Goal: Obtain resource: Download file/media

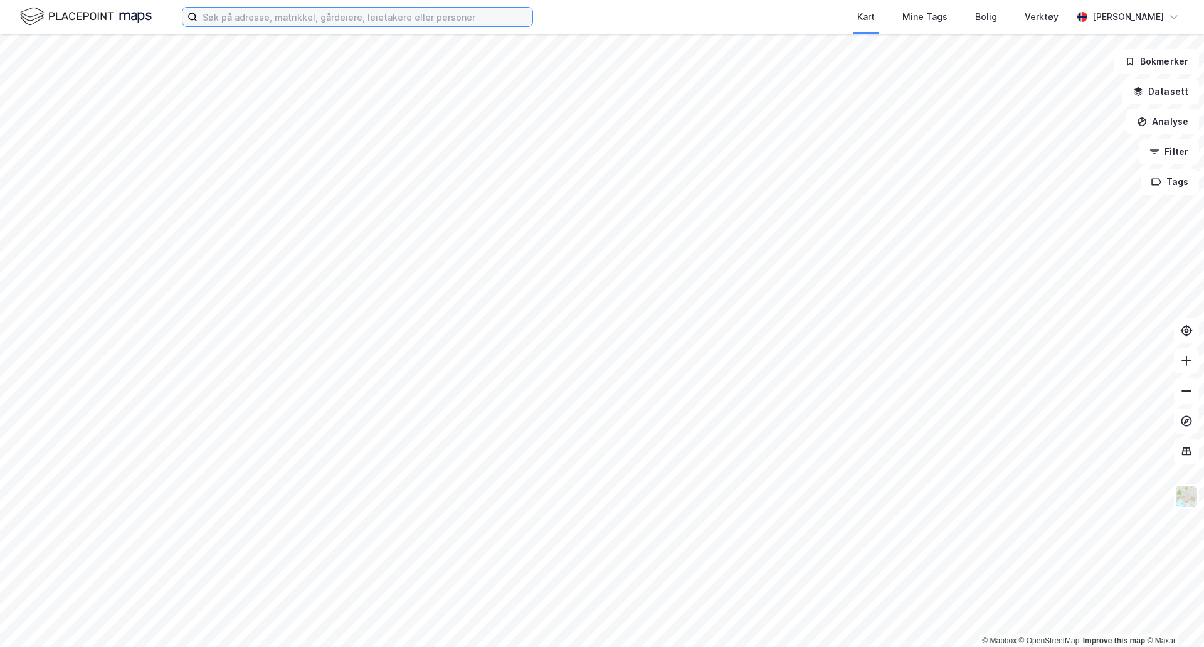
click at [338, 16] on input at bounding box center [365, 17] width 335 height 19
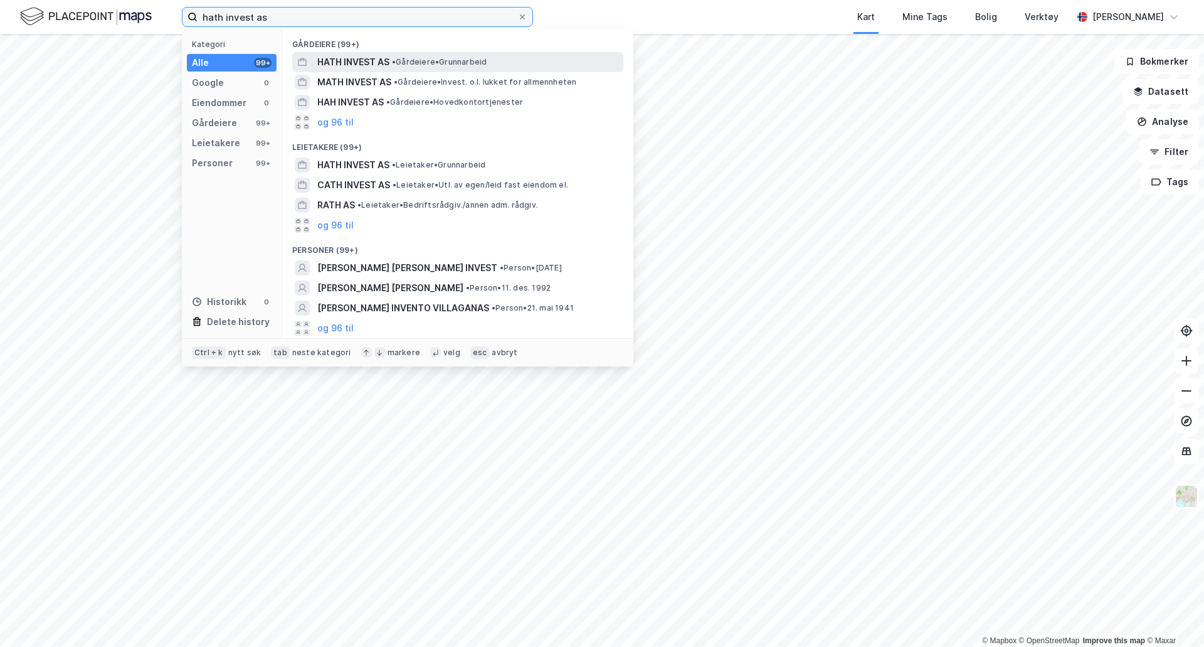
type input "hath invest as"
click at [360, 65] on span "HATH INVEST AS" at bounding box center [353, 62] width 72 height 15
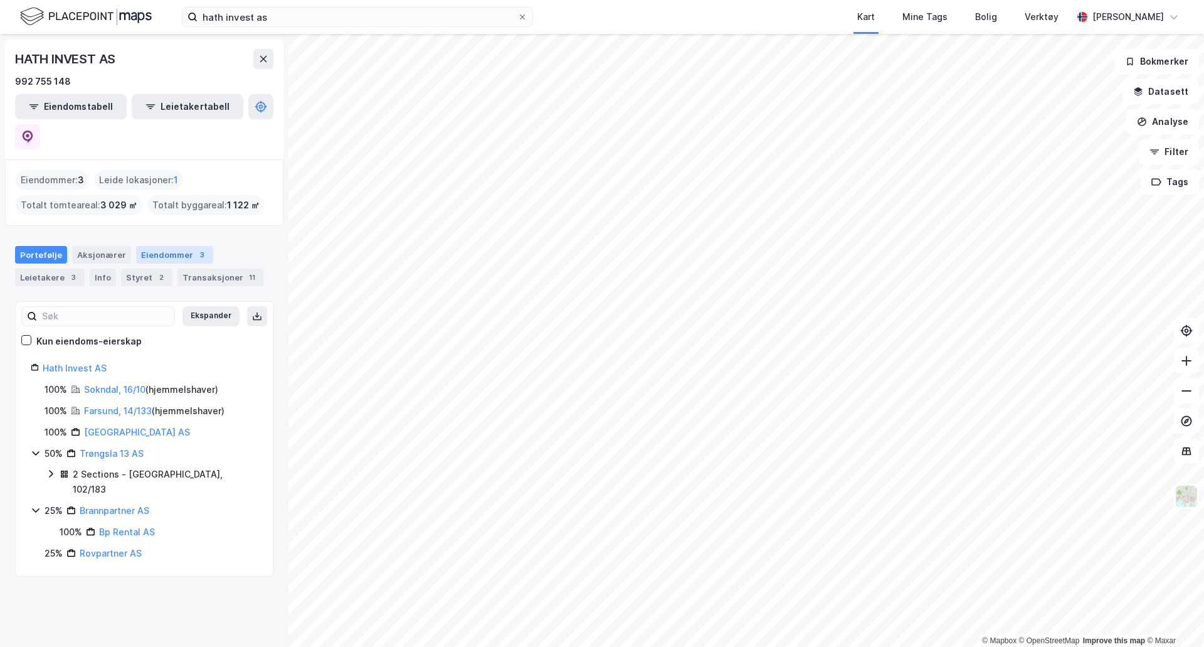
click at [185, 246] on div "Eiendommer 3" at bounding box center [174, 255] width 77 height 18
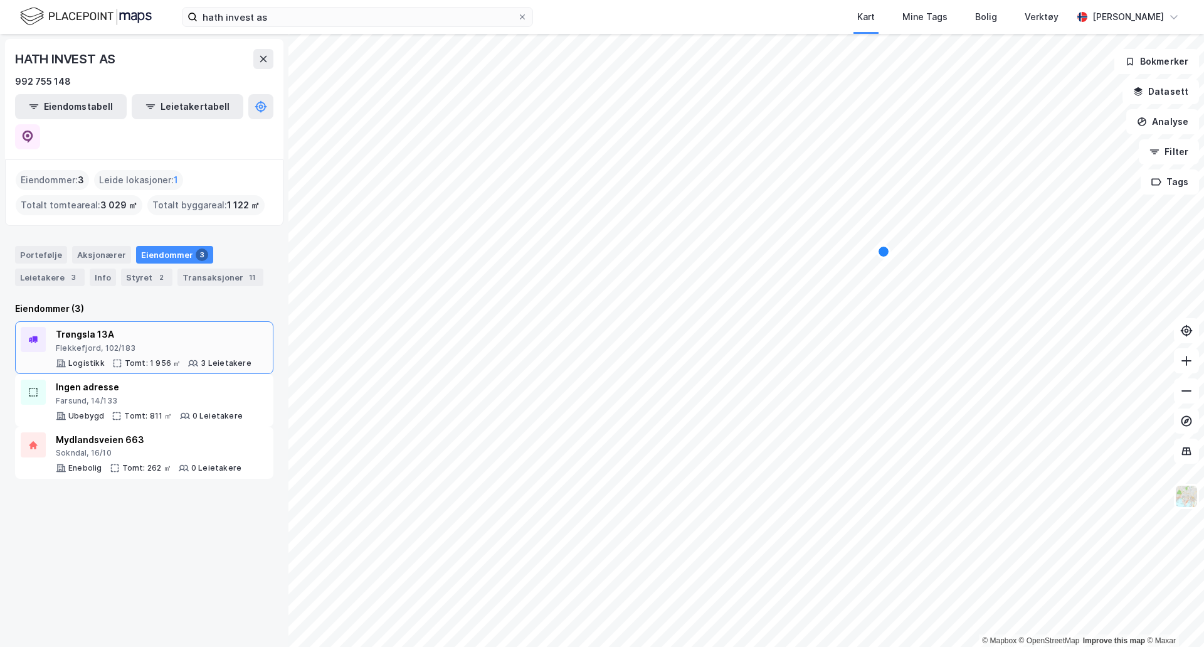
click at [43, 327] on div at bounding box center [33, 339] width 25 height 25
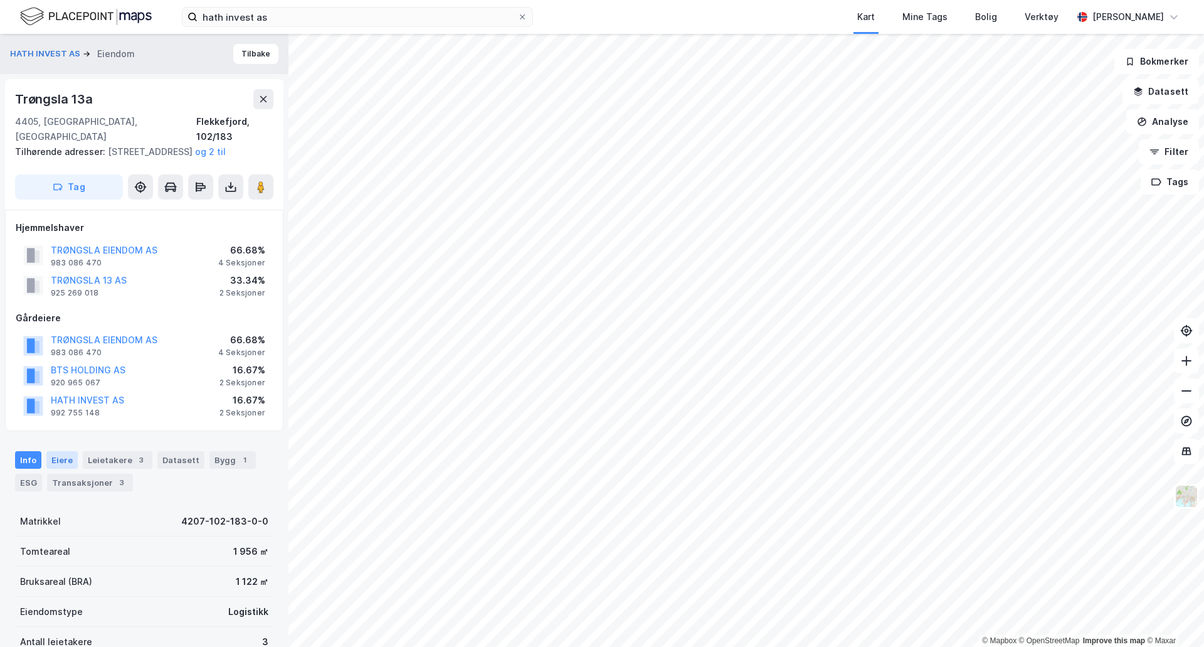
click at [69, 459] on div "Eiere" at bounding box center [61, 460] width 31 height 18
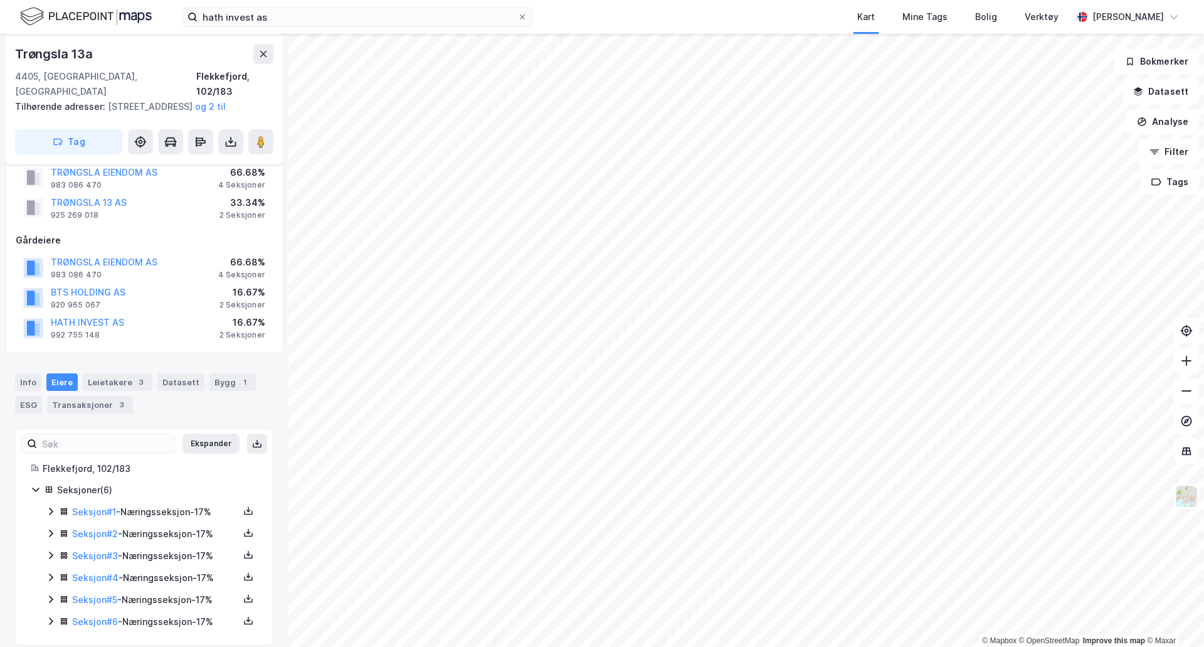
scroll to position [92, 0]
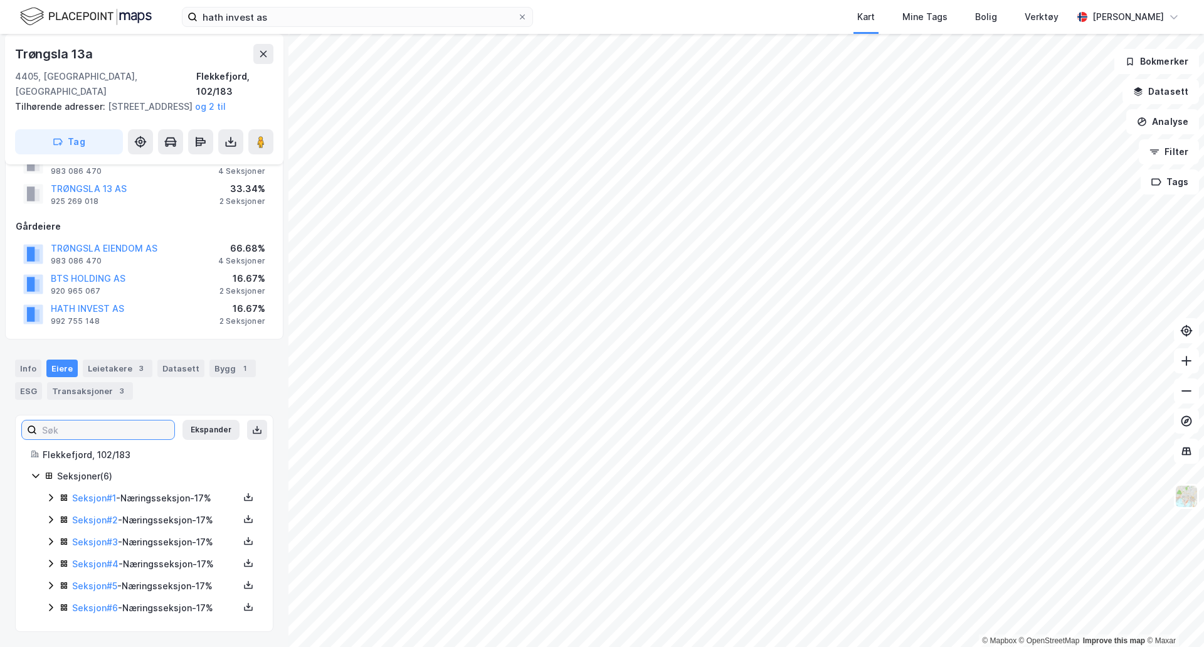
click at [102, 429] on input at bounding box center [105, 429] width 137 height 19
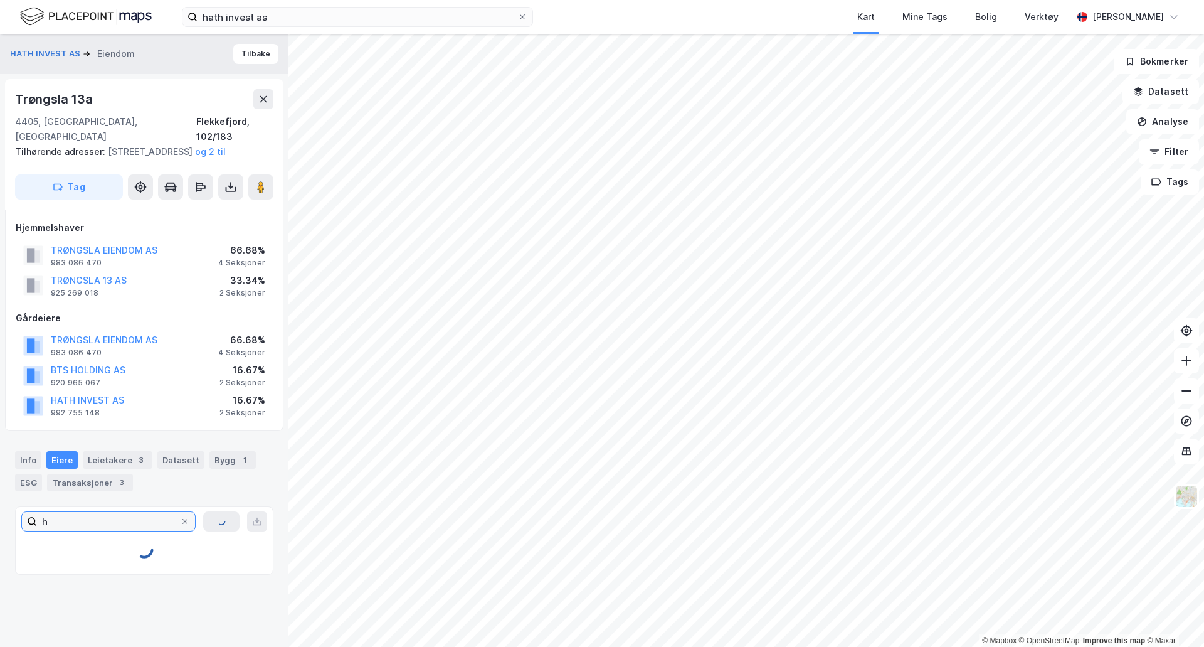
scroll to position [0, 0]
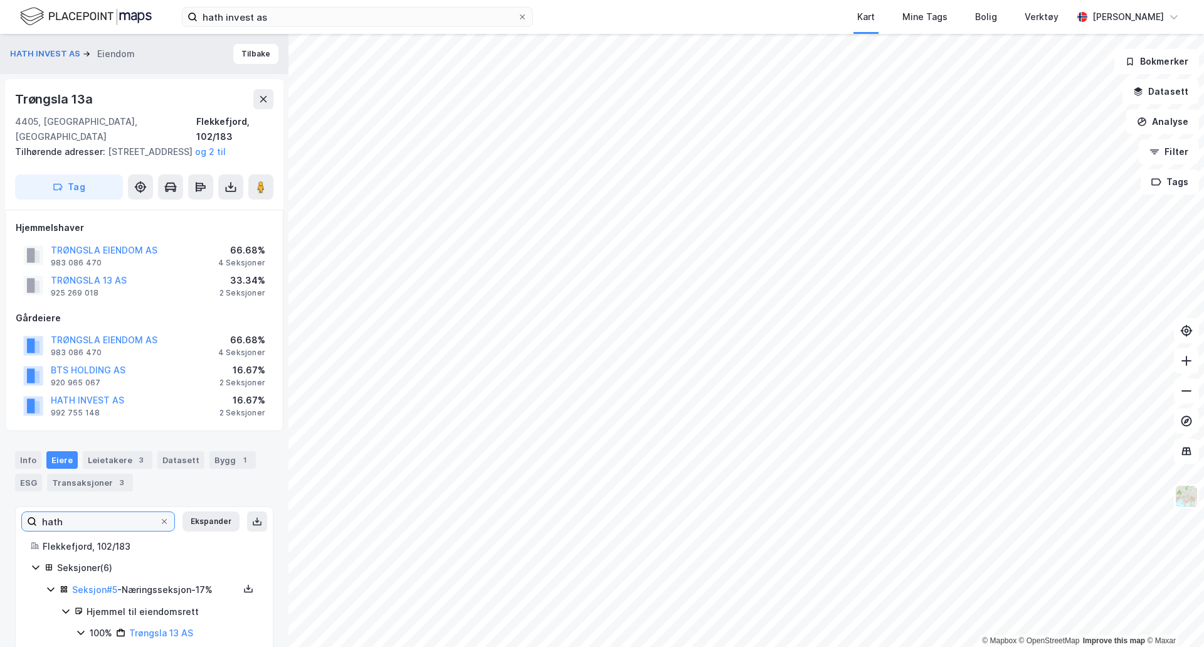
type input "hath"
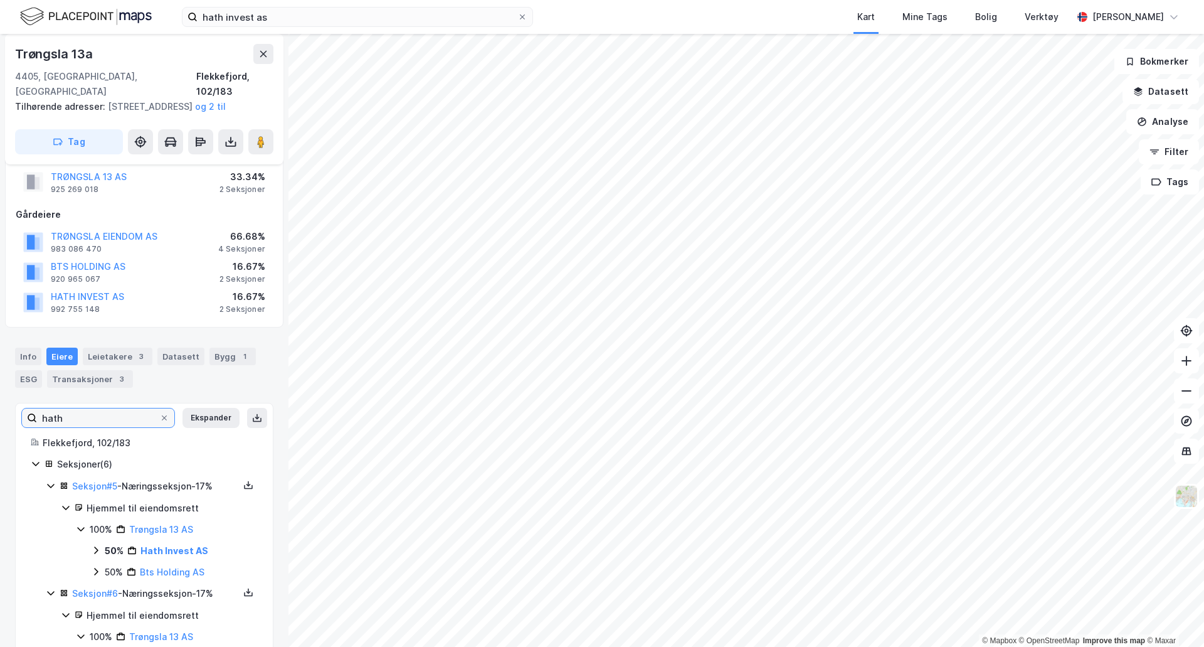
scroll to position [125, 0]
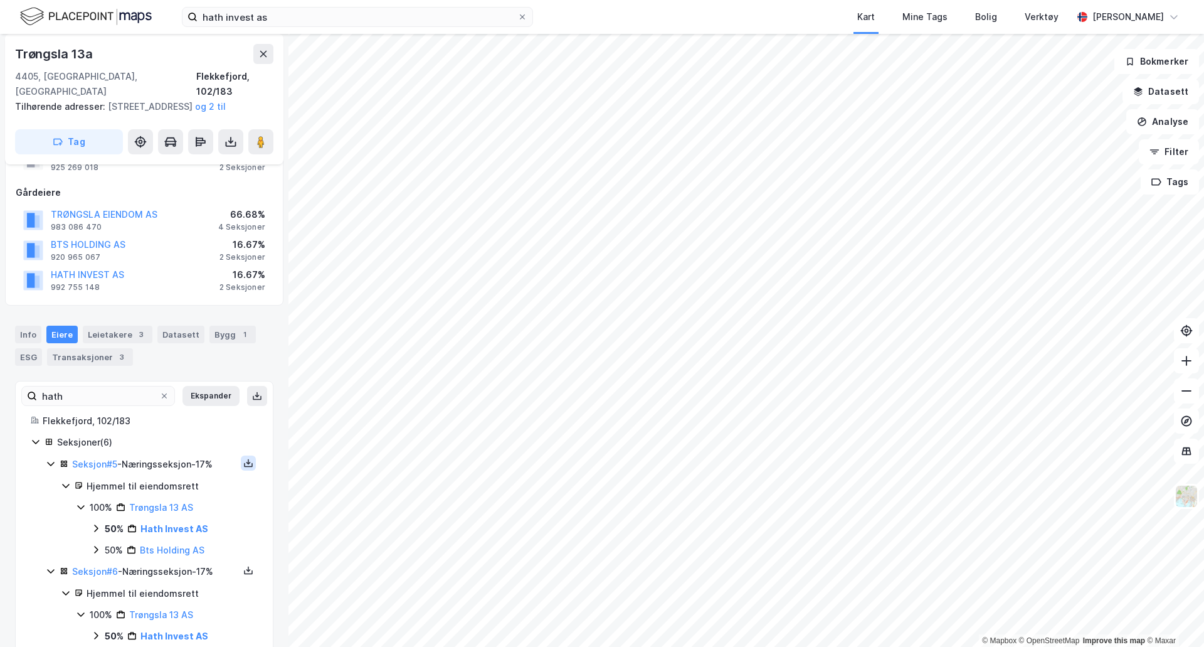
click at [241, 457] on button at bounding box center [248, 462] width 15 height 15
click at [176, 427] on div "Grunnbok" at bounding box center [173, 425] width 42 height 15
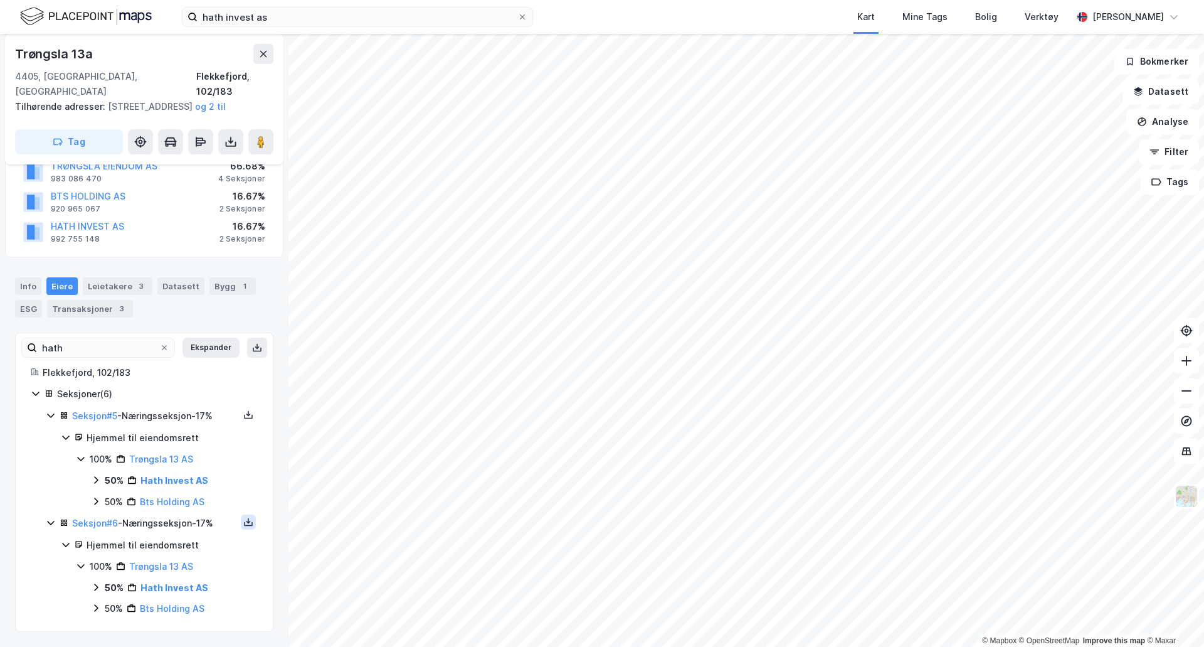
click at [247, 523] on icon at bounding box center [249, 522] width 4 height 3
click at [184, 481] on div "Grunnbok" at bounding box center [173, 484] width 42 height 15
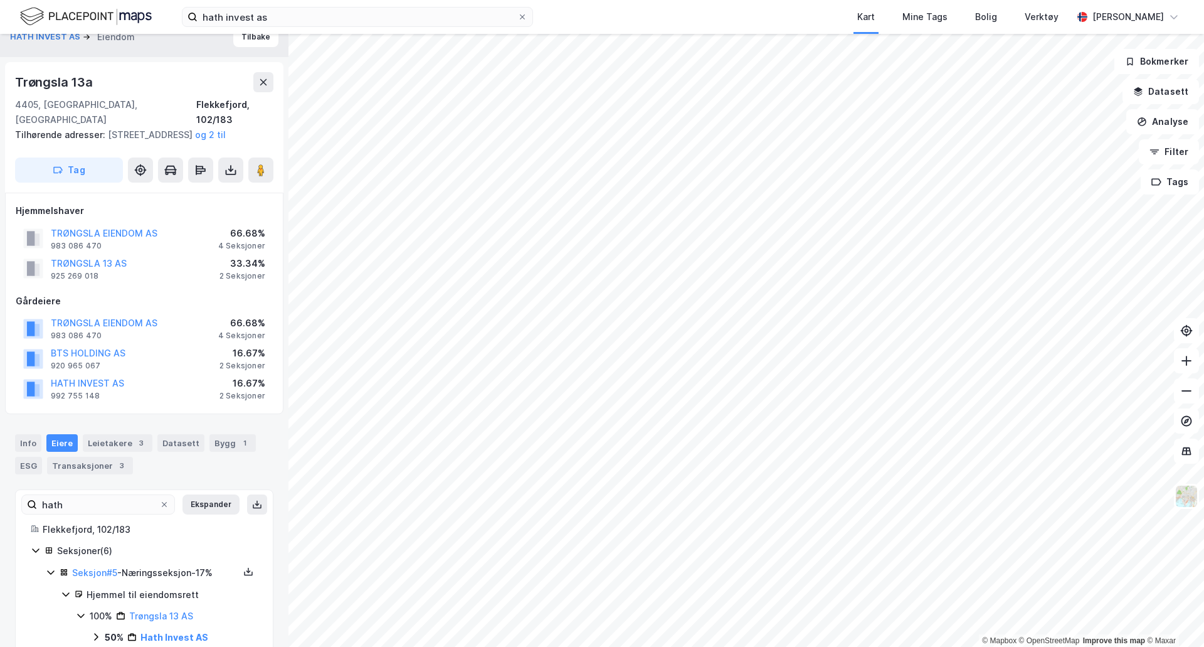
scroll to position [0, 0]
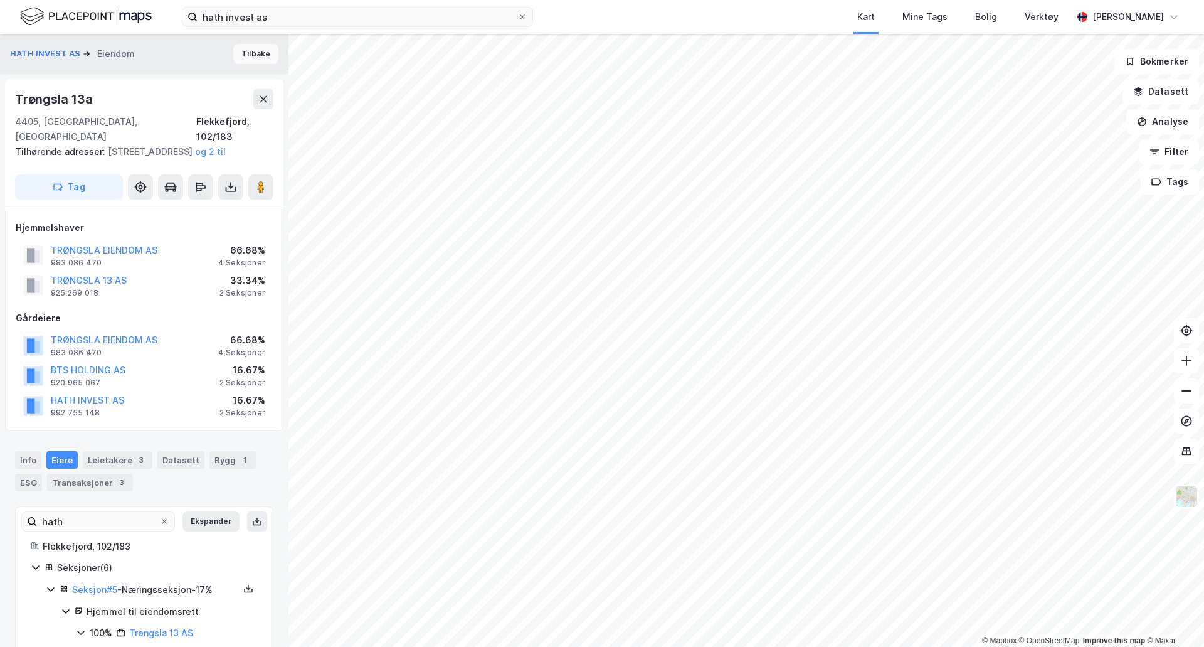
click at [250, 55] on button "Tilbake" at bounding box center [255, 54] width 45 height 20
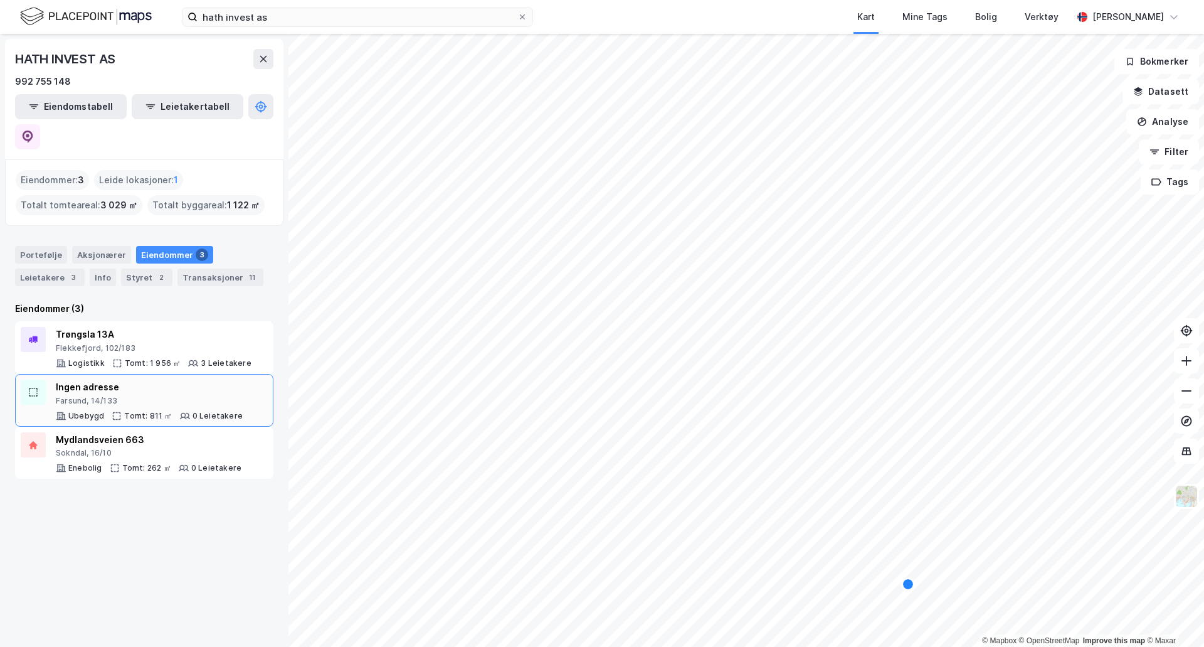
click at [42, 380] on div at bounding box center [33, 392] width 25 height 25
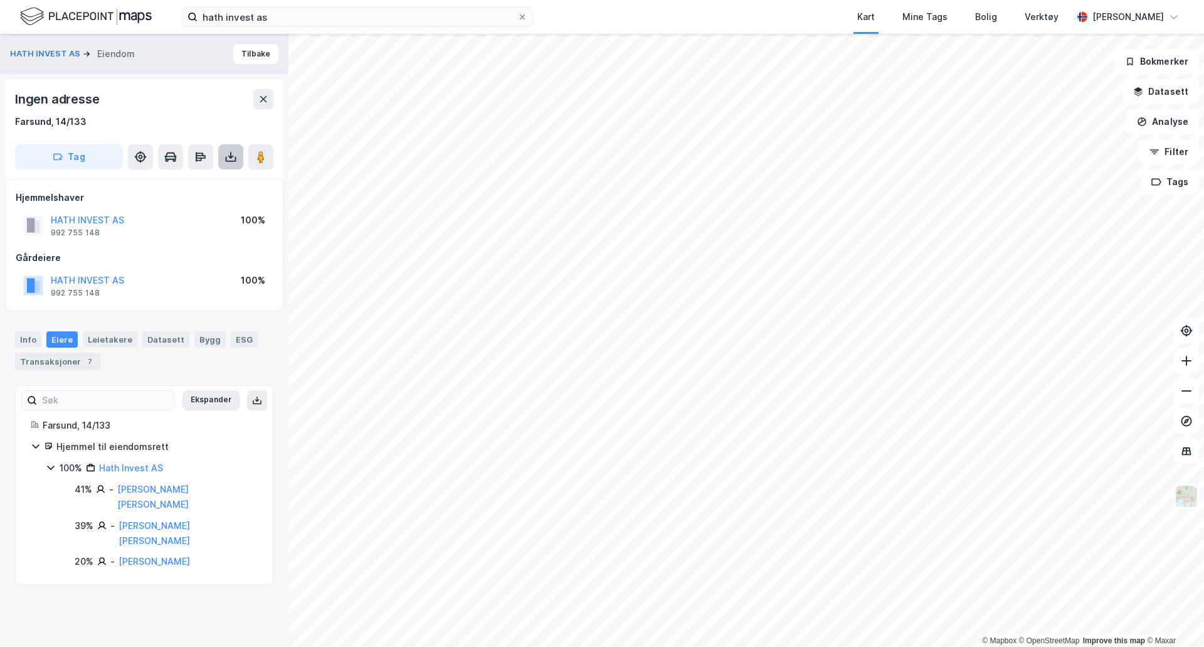
click at [228, 152] on icon at bounding box center [231, 157] width 13 height 13
click at [191, 181] on div "Last ned grunnbok" at bounding box center [168, 182] width 73 height 10
click at [244, 55] on button "Tilbake" at bounding box center [255, 54] width 45 height 20
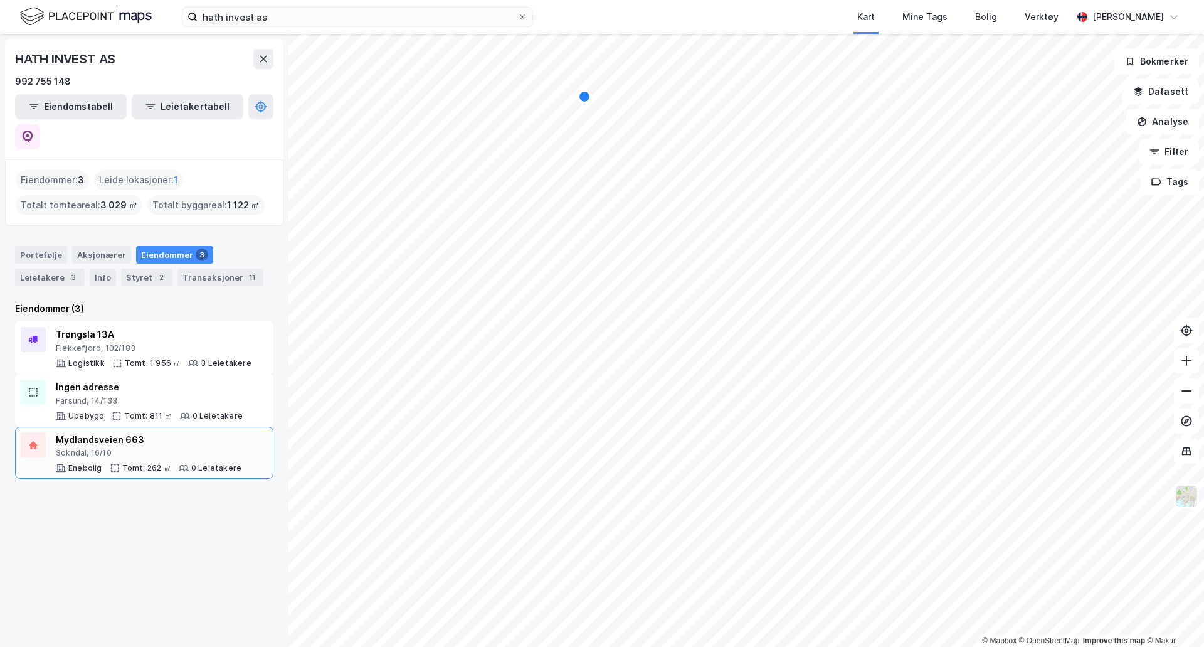
click at [47, 432] on div "Mydlandsveien 663 [GEOGRAPHIC_DATA], 16/10 Enebolig Tomt: 262 ㎡ 0 Leietakere" at bounding box center [144, 452] width 247 height 41
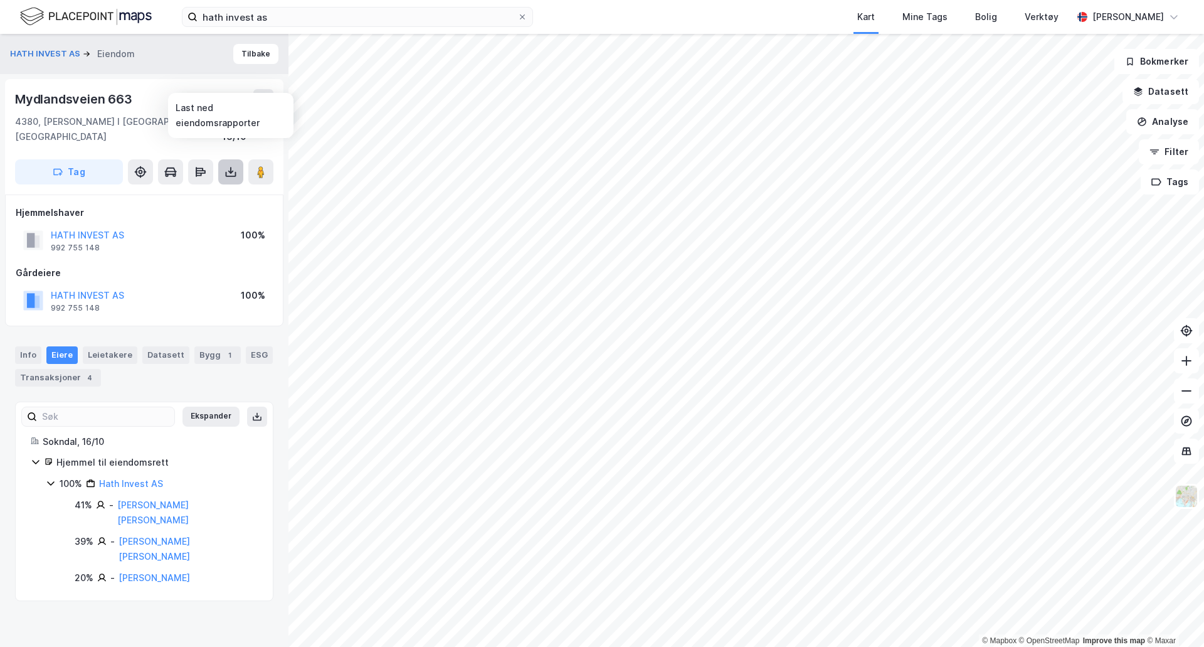
click at [233, 166] on icon at bounding box center [231, 172] width 13 height 13
click at [188, 192] on div "Last ned grunnbok" at bounding box center [168, 197] width 73 height 10
click at [244, 59] on button "Tilbake" at bounding box center [255, 54] width 45 height 20
